Goal: Information Seeking & Learning: Learn about a topic

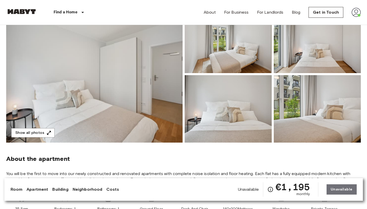
scroll to position [51, 0]
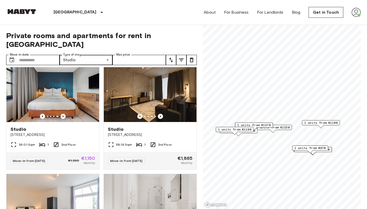
scroll to position [94, 0]
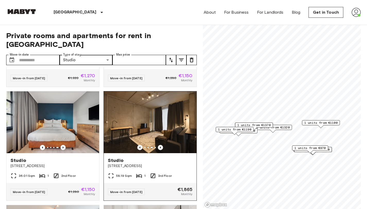
click at [143, 109] on img at bounding box center [150, 122] width 93 height 62
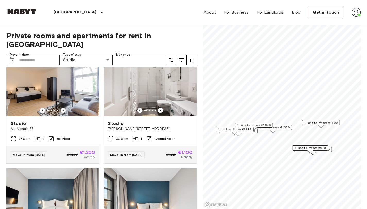
scroll to position [265, 0]
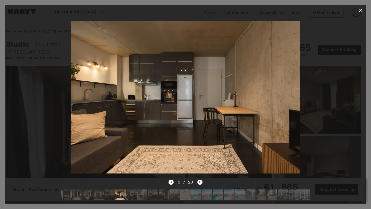
click at [360, 11] on icon "button" at bounding box center [360, 10] width 4 height 4
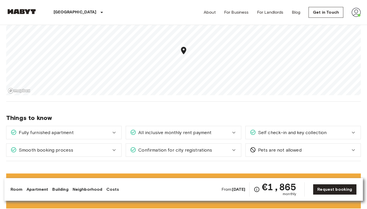
scroll to position [414, 0]
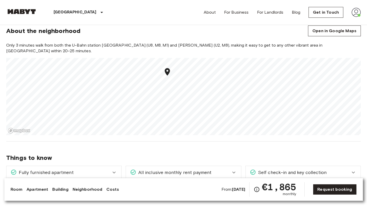
click at [186, 55] on div "Only 3 minutes walk from both the U-Bahn station Rosenthaler Platz (U8, M8, M1)…" at bounding box center [183, 88] width 354 height 93
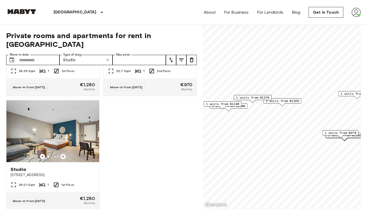
scroll to position [1259, 0]
